Goal: Find contact information: Find contact information

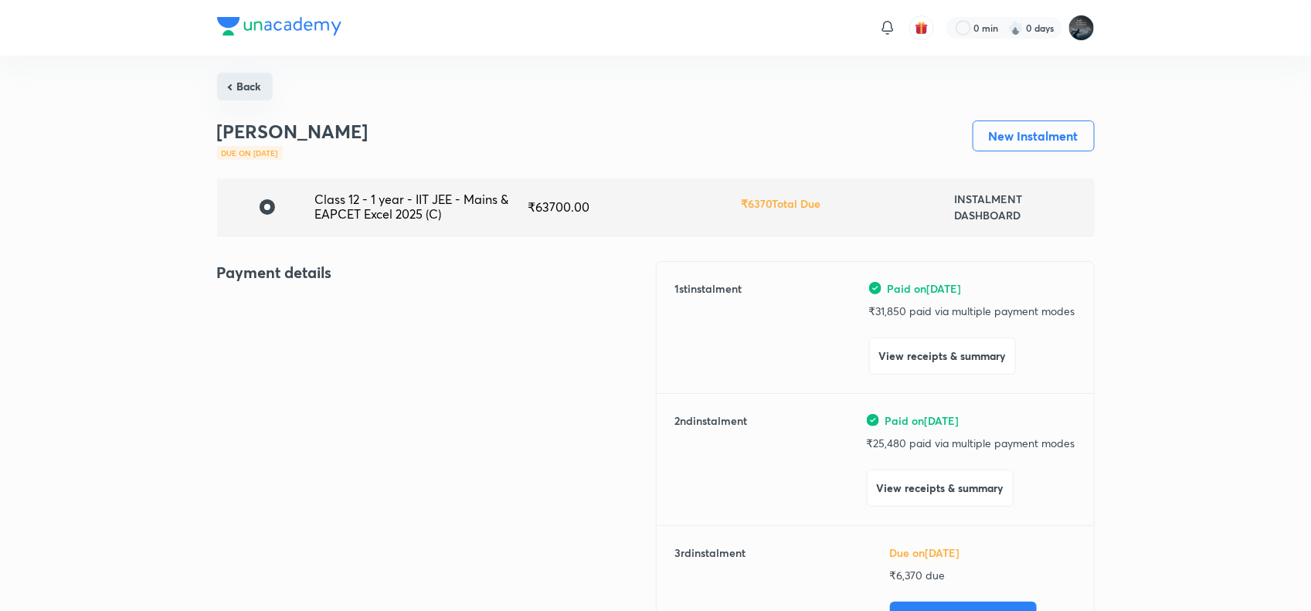
click at [252, 93] on button "Back" at bounding box center [245, 87] width 56 height 28
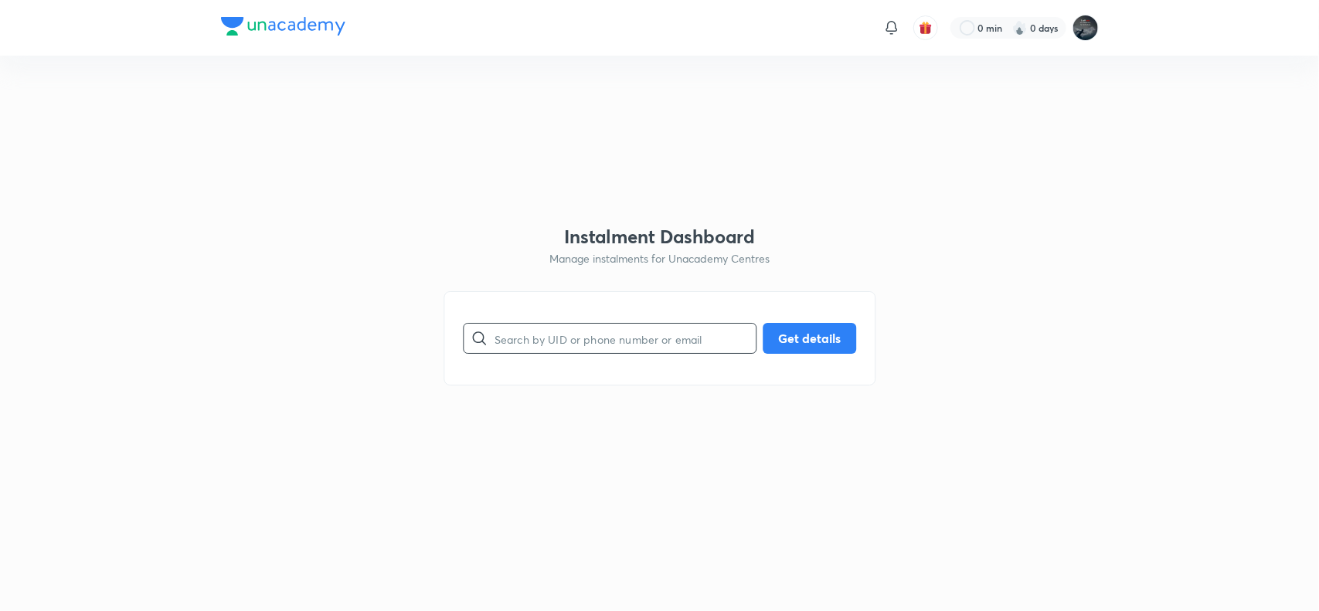
click at [525, 348] on input "text" at bounding box center [625, 338] width 261 height 39
paste input "divirahul65@gmail.com"
type input "divirahul65@gmail.com"
click at [824, 340] on button "Get details" at bounding box center [809, 336] width 93 height 31
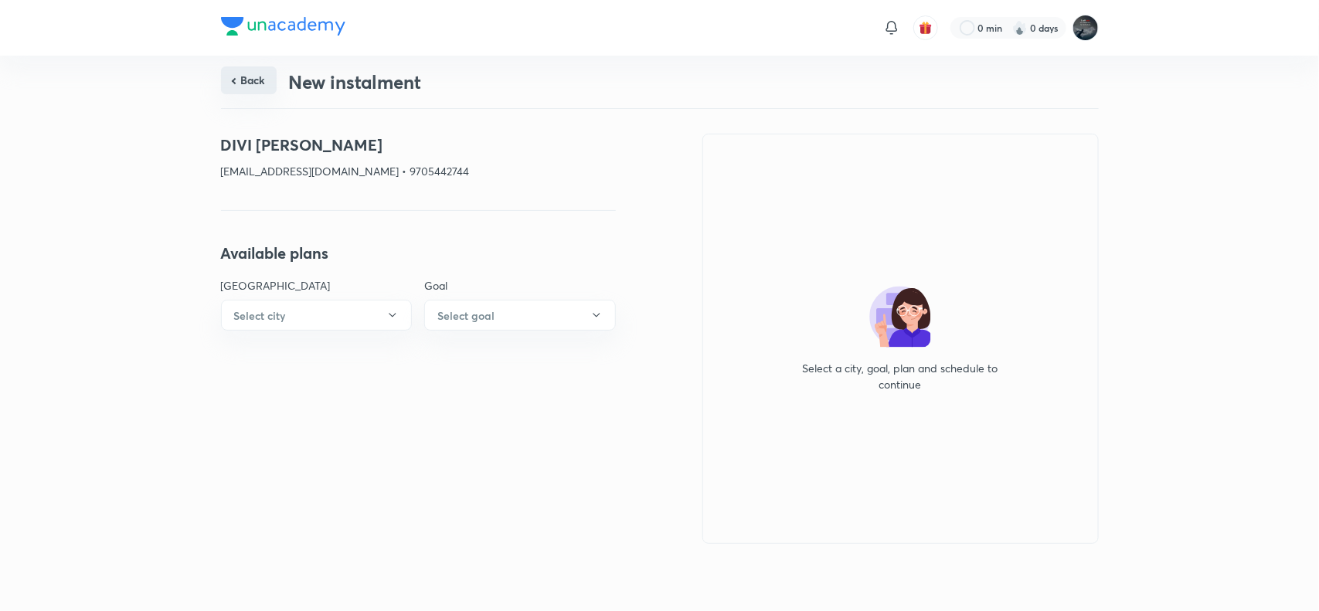
click at [253, 72] on button "Back" at bounding box center [249, 80] width 56 height 28
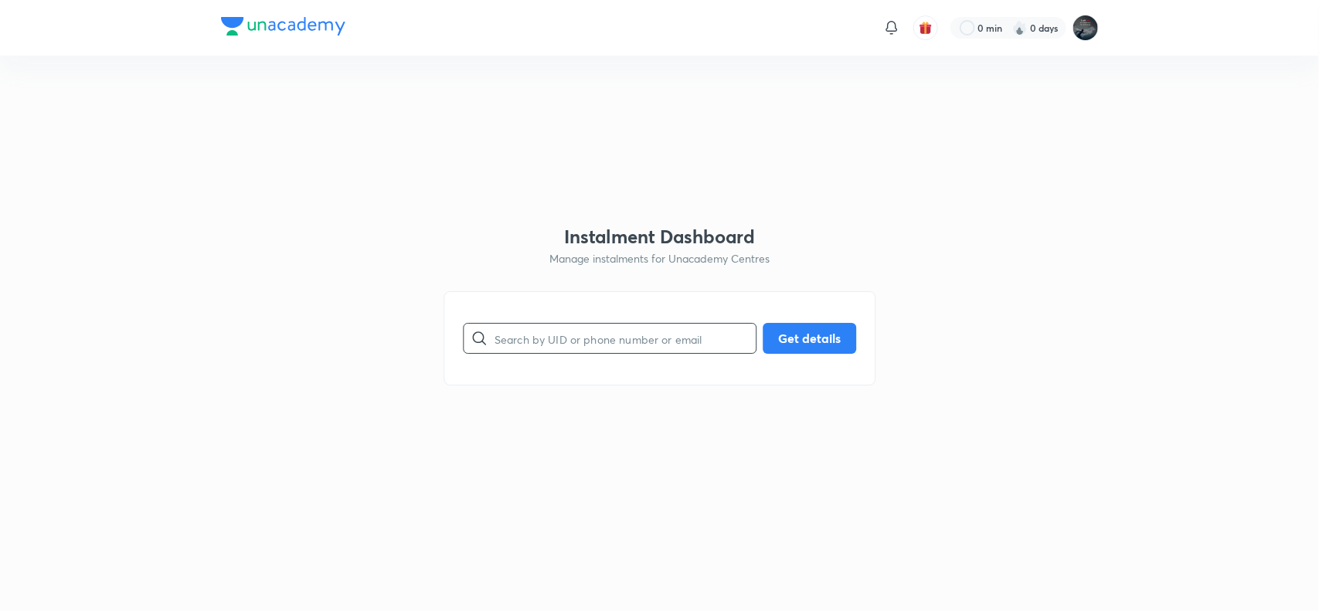
paste input "jyothishvimala.chowdary@gmail.com"
click at [570, 338] on input "text" at bounding box center [625, 338] width 261 height 39
type input "jyothishvimala.chowdary@gmail.com"
click at [804, 333] on button "Get details" at bounding box center [809, 336] width 93 height 31
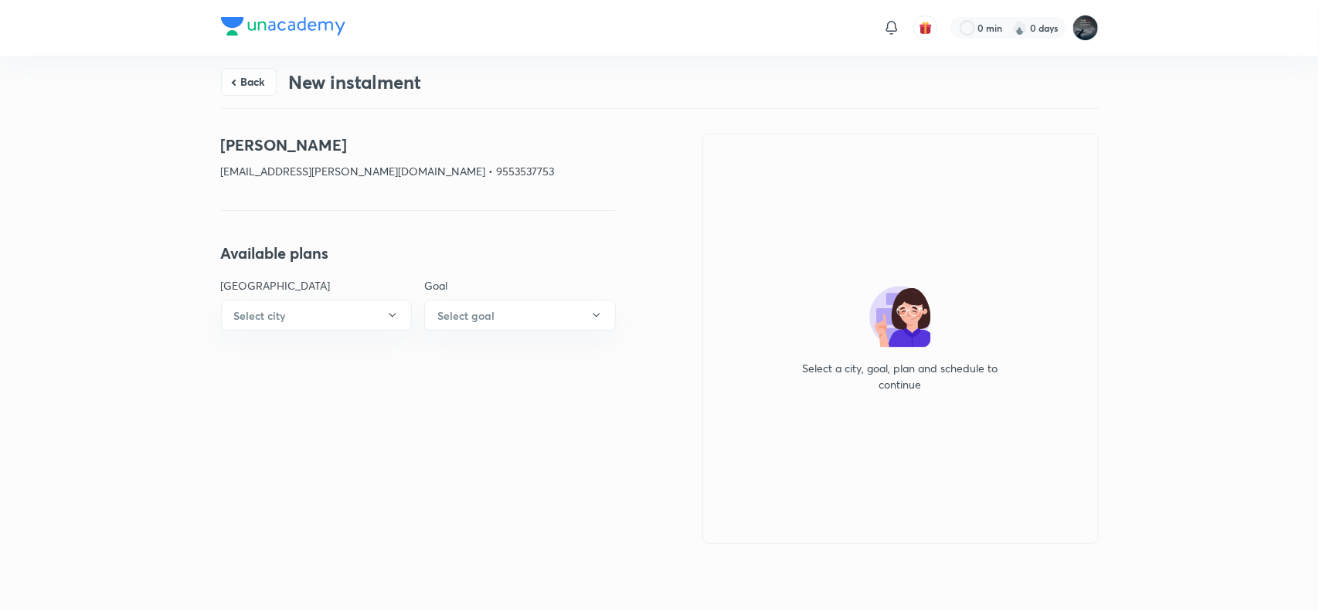
click at [243, 140] on h4 "Amilineni Nihaal" at bounding box center [418, 145] width 395 height 23
click at [321, 140] on h4 "Amilineni Nihaal" at bounding box center [418, 145] width 395 height 23
copy h4 "Amilineni Nihaal"
click at [230, 166] on p "jyothishvimala.chowdary@gmail.com • 9553537753" at bounding box center [418, 171] width 395 height 16
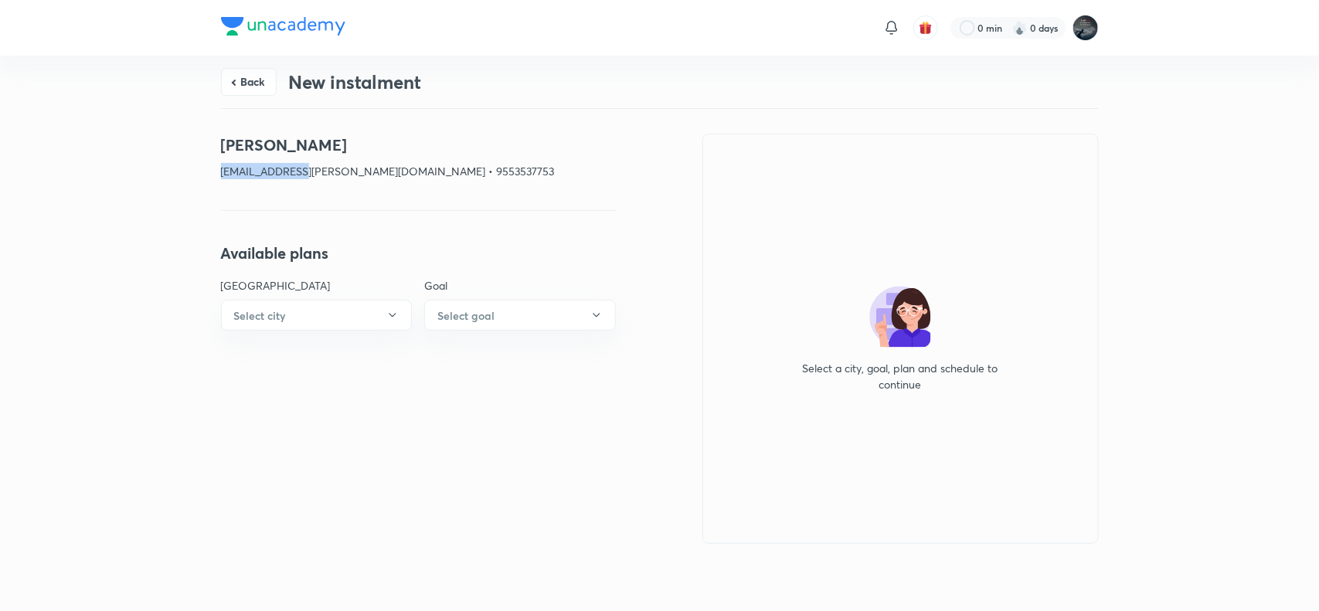
click at [230, 166] on p "jyothishvimala.chowdary@gmail.com • 9553537753" at bounding box center [418, 171] width 395 height 16
click at [399, 174] on p "jyothishvimala.chowdary@gmail.com • 9553537753" at bounding box center [418, 171] width 395 height 16
copy p "jyothishvimala.chowdary@gmail.com"
click at [452, 166] on p "jyothishvimala.chowdary@gmail.com • 9553537753" at bounding box center [418, 171] width 395 height 16
copy p "9553537753"
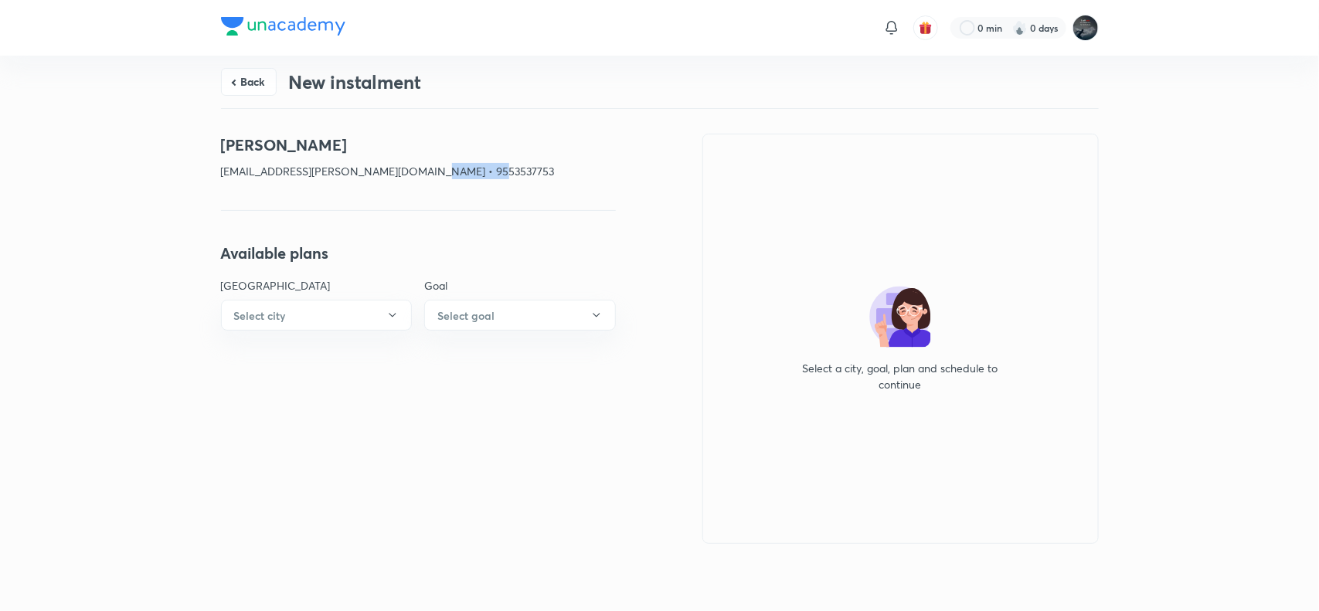
click at [452, 166] on p "jyothishvimala.chowdary@gmail.com • 9553537753" at bounding box center [418, 171] width 395 height 16
click at [229, 172] on p "jyothishvimala.chowdary@gmail.com • 9553537753" at bounding box center [418, 171] width 395 height 16
click at [394, 175] on p "jyothishvimala.chowdary@gmail.com • 9553537753" at bounding box center [418, 171] width 395 height 16
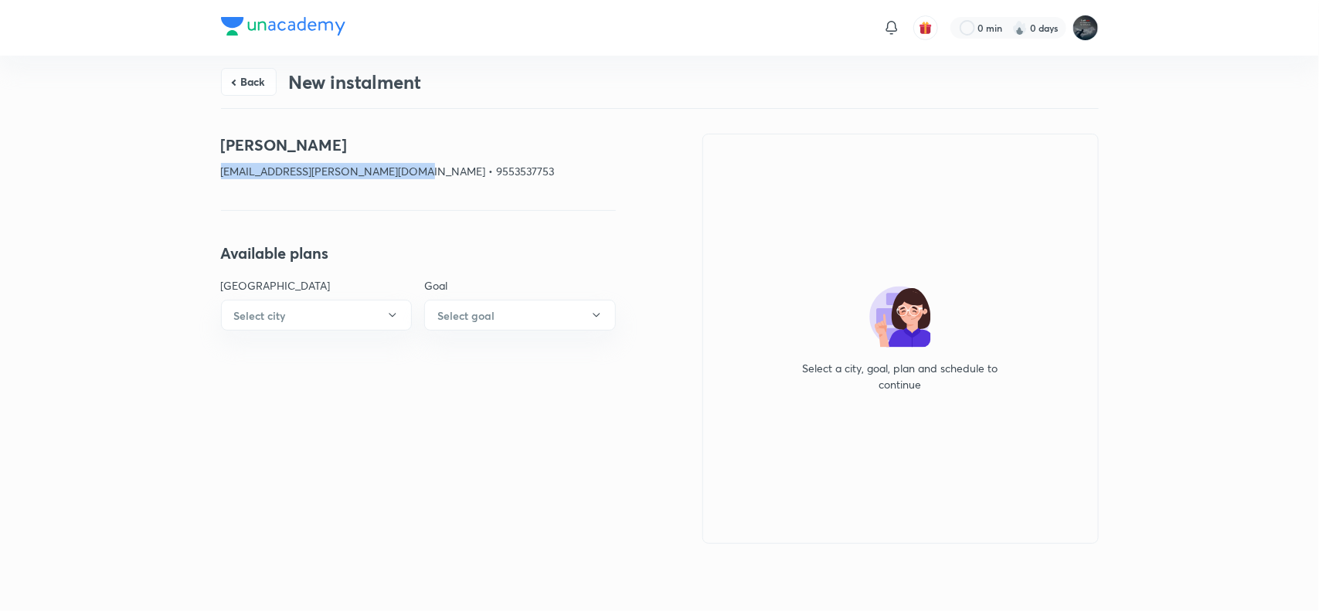
copy p "jyothishvimala.chowdary@gmail.com"
click at [263, 79] on button "Back" at bounding box center [249, 80] width 56 height 28
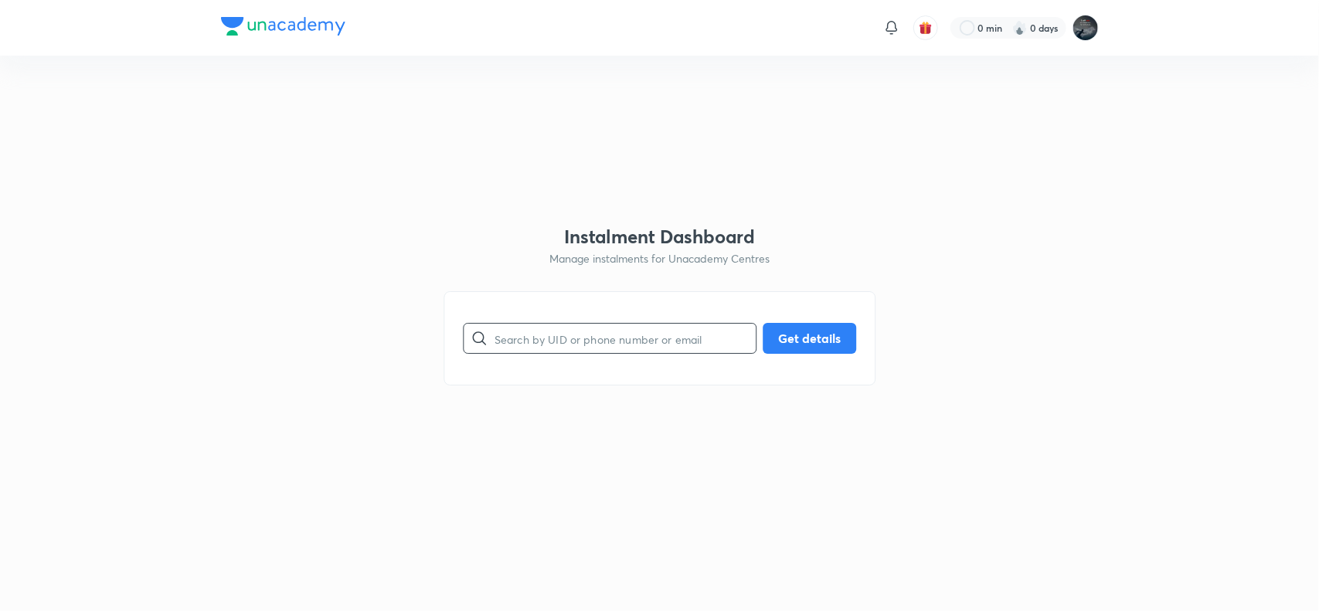
click at [572, 329] on input "text" at bounding box center [625, 338] width 261 height 39
type input "9866889458"
click at [832, 329] on button "Get details" at bounding box center [809, 336] width 93 height 31
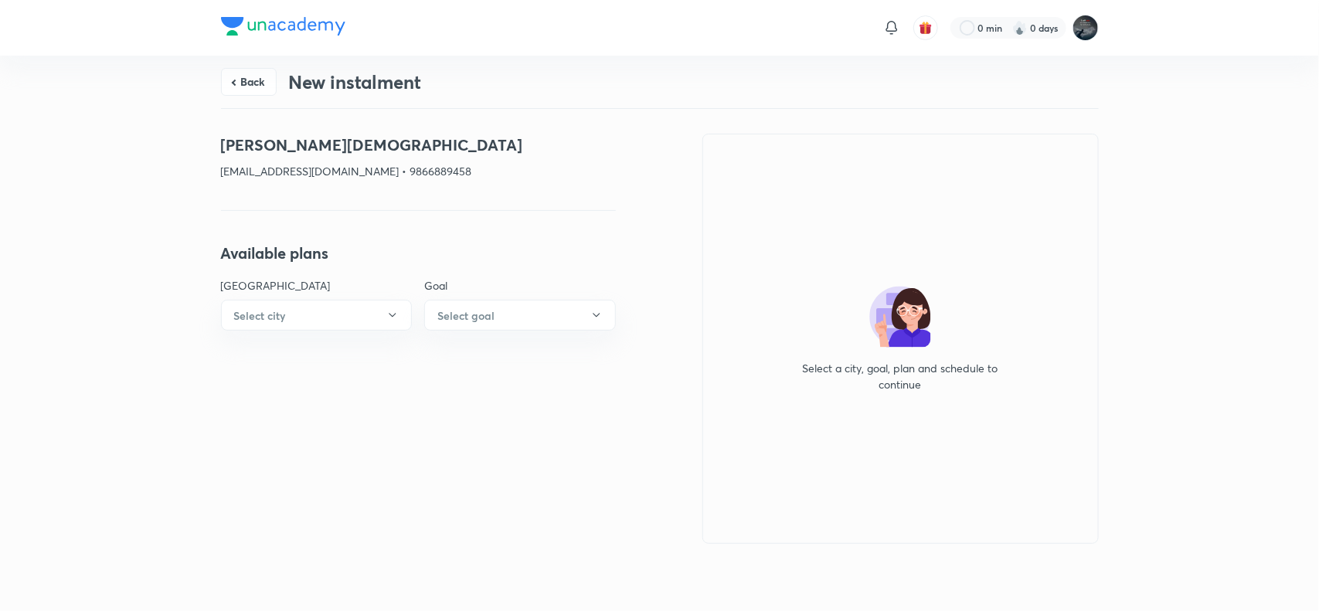
click at [395, 172] on p "shareffnagur@gmail.com • 9866889458" at bounding box center [418, 171] width 395 height 16
copy p "9866889458"
click at [246, 141] on h4 "SHAIK JAINABI" at bounding box center [418, 145] width 395 height 23
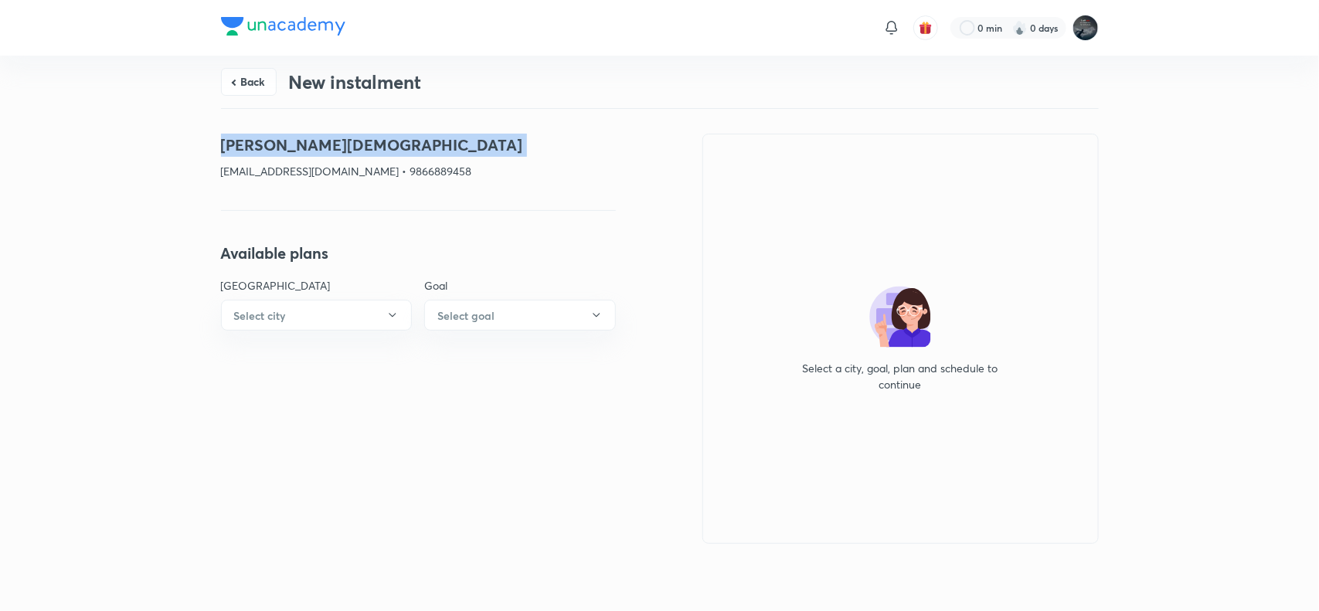
click at [246, 141] on h4 "SHAIK JAINABI" at bounding box center [418, 145] width 395 height 23
copy h4 "SHAIK JAINABI"
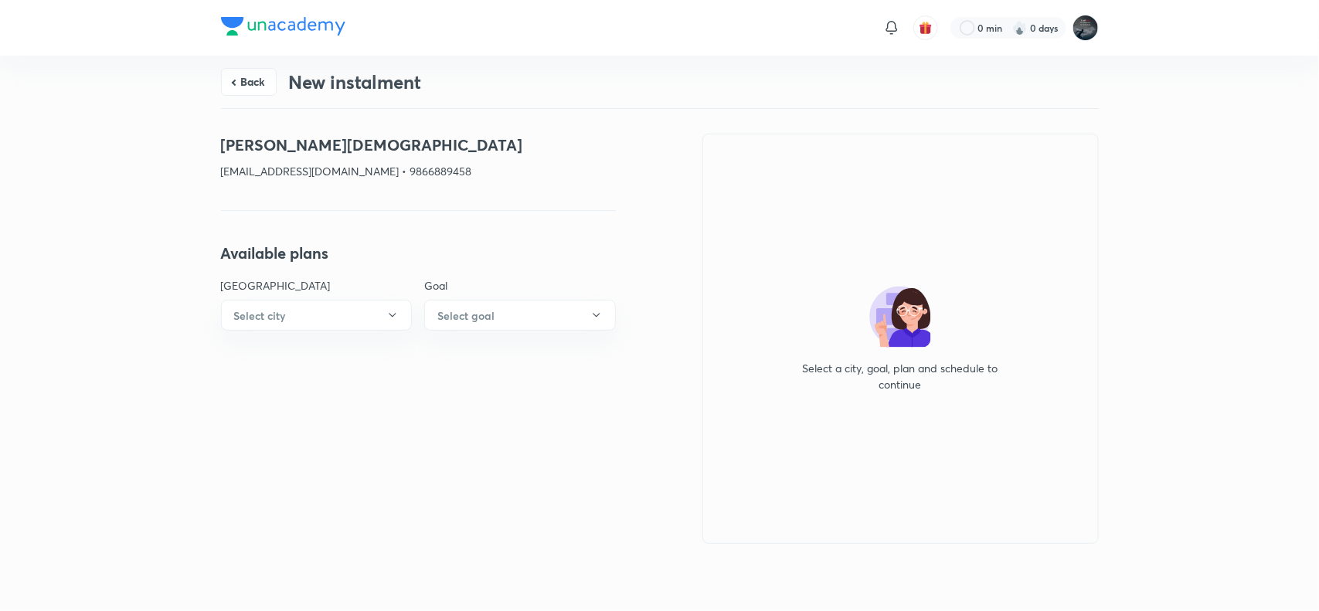
click at [236, 166] on p "shareffnagur@gmail.com • 9866889458" at bounding box center [418, 171] width 395 height 16
click at [337, 172] on p "shareffnagur@gmail.com • 9866889458" at bounding box center [418, 171] width 395 height 16
copy p "shareffnagur@gmail.com"
click at [389, 166] on p "shareffnagur@gmail.com • 9866889458" at bounding box center [418, 171] width 395 height 16
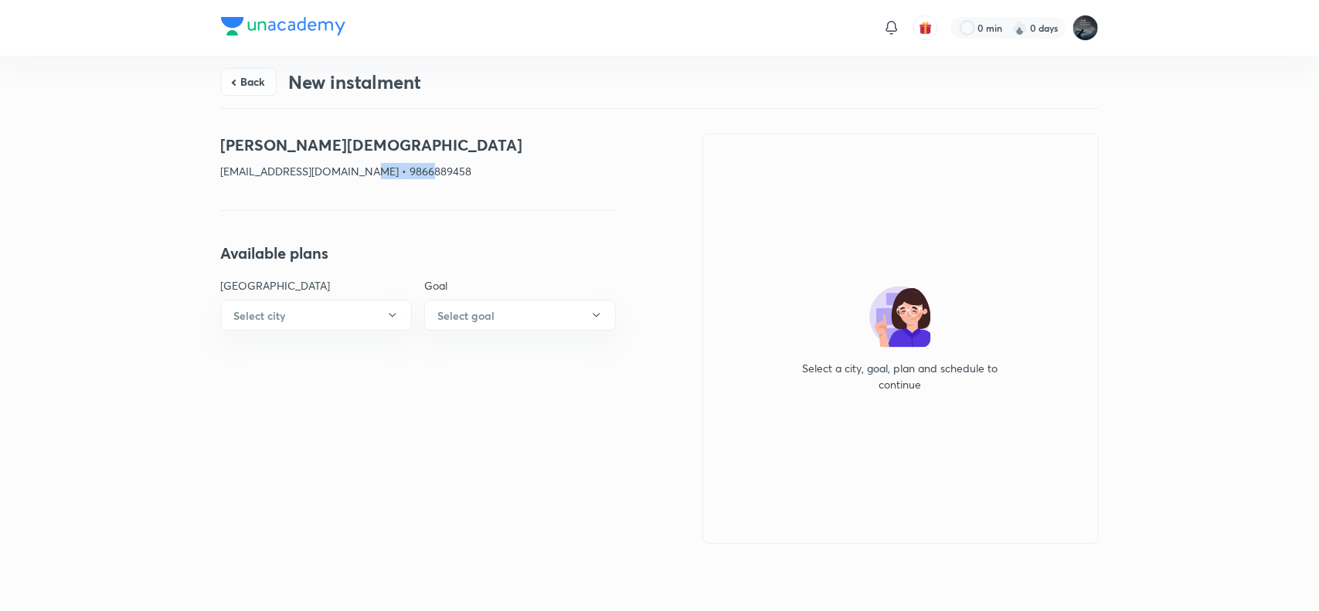
click at [389, 166] on p "shareffnagur@gmail.com • 9866889458" at bounding box center [418, 171] width 395 height 16
copy p "9866889458"
click at [255, 83] on button "Back" at bounding box center [249, 80] width 56 height 28
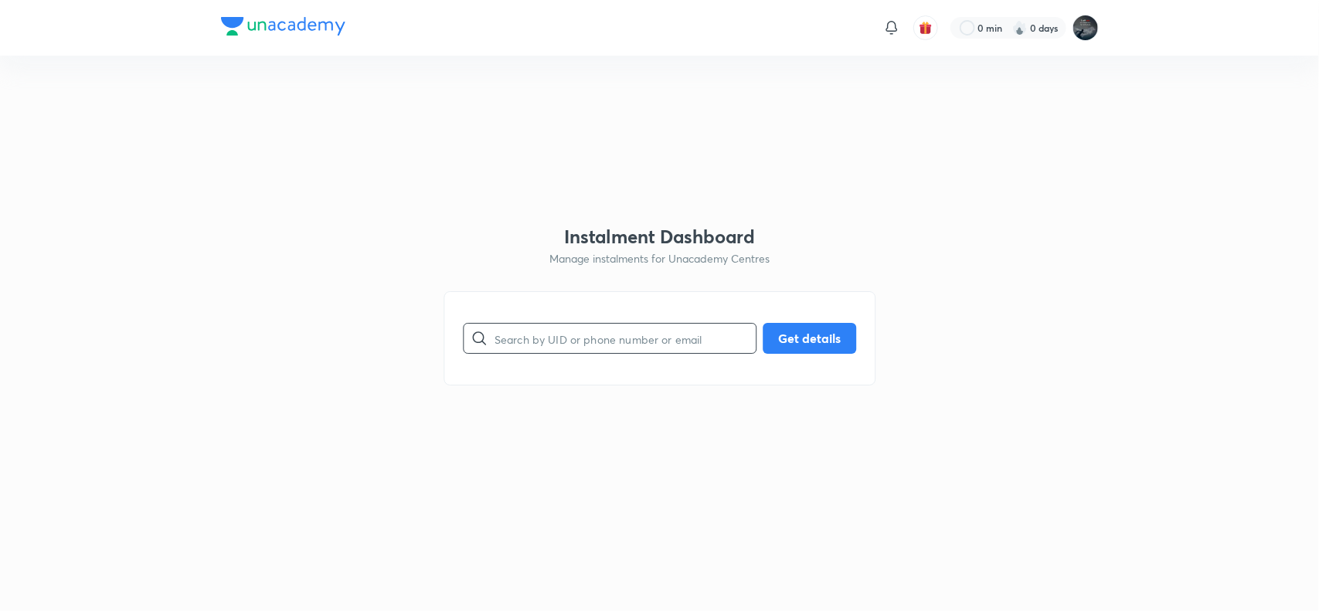
click at [570, 340] on input "text" at bounding box center [625, 338] width 261 height 39
type input "8897376116"
click at [801, 342] on button "Get details" at bounding box center [809, 336] width 93 height 31
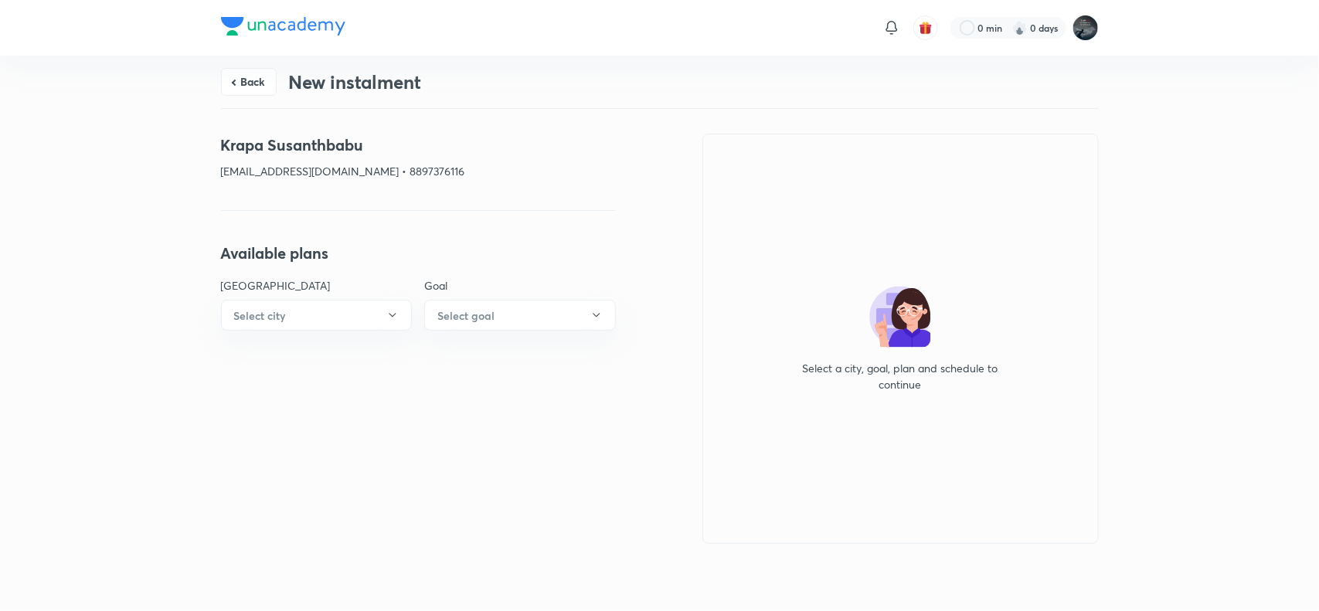
click at [394, 172] on p "suribabukrapa@gmail.com • 8897376116" at bounding box center [418, 171] width 395 height 16
copy p "8897376116"
click at [250, 141] on h4 "Krapa Susanthbabu" at bounding box center [418, 145] width 395 height 23
drag, startPoint x: 250, startPoint y: 141, endPoint x: 302, endPoint y: 141, distance: 52.5
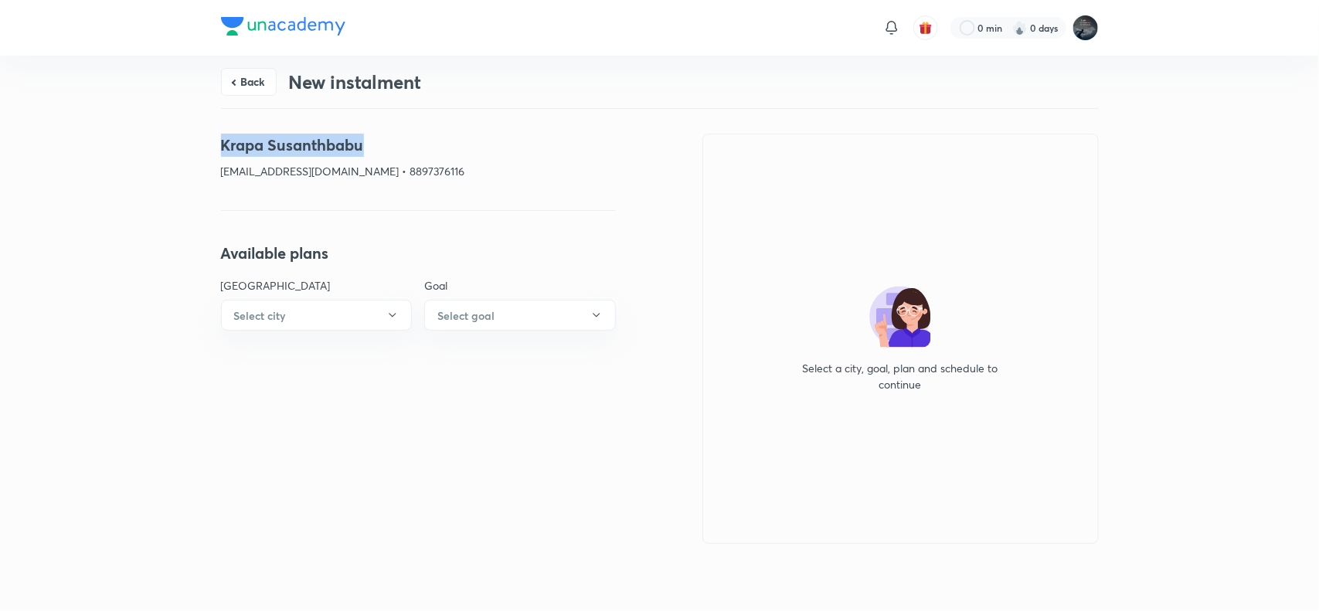
click at [302, 141] on h4 "Krapa Susanthbabu" at bounding box center [418, 145] width 395 height 23
copy h4 "Krapa Susanthbabu"
click at [240, 168] on p "suribabukrapa@gmail.com • 8897376116" at bounding box center [418, 171] width 395 height 16
click at [342, 168] on p "suribabukrapa@gmail.com • 8897376116" at bounding box center [418, 171] width 395 height 16
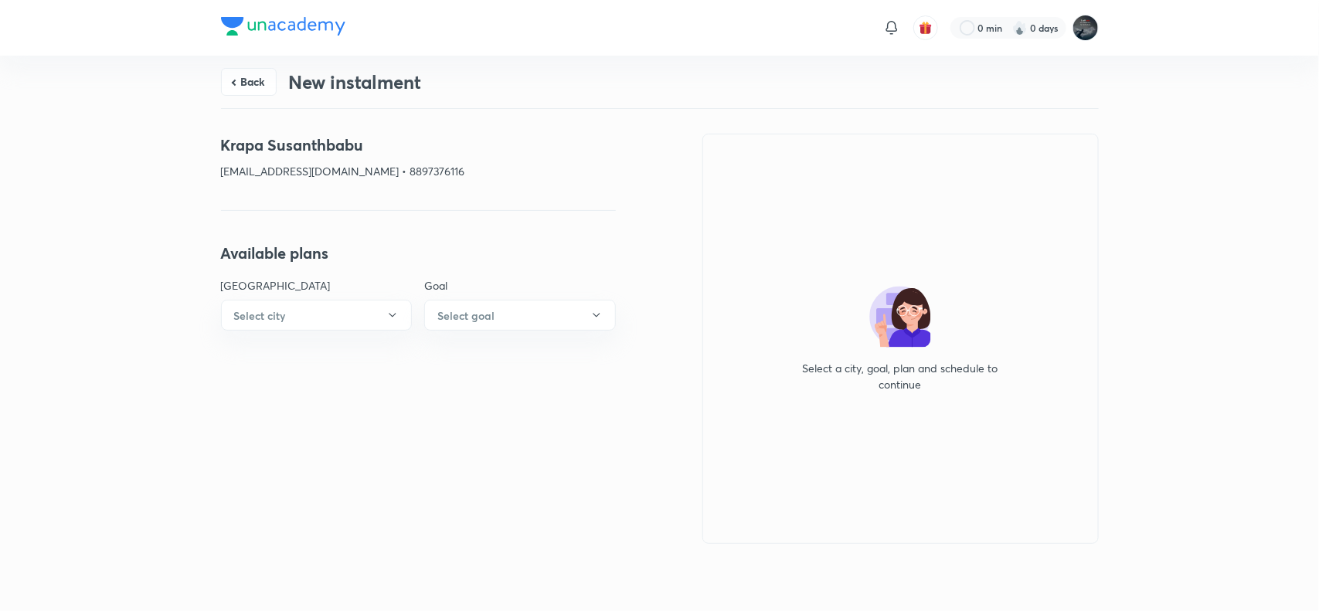
click at [396, 172] on p "suribabukrapa@gmail.com • 8897376116" at bounding box center [418, 171] width 395 height 16
